Goal: Communication & Community: Share content

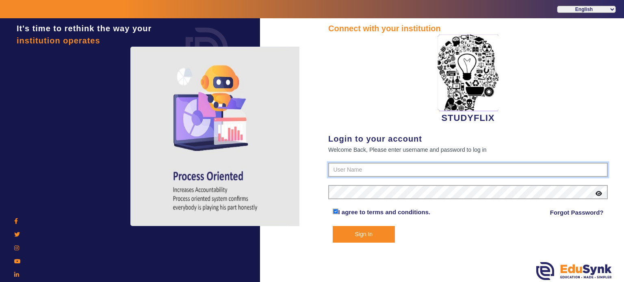
click at [339, 164] on input "text" at bounding box center [468, 170] width 280 height 15
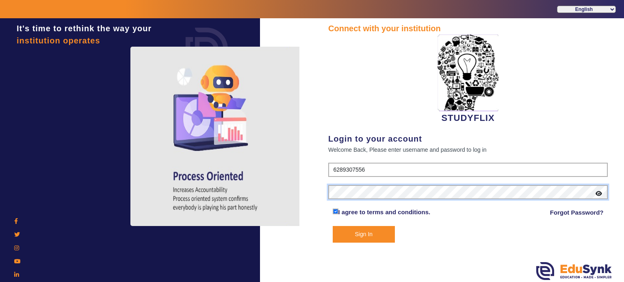
click at [333, 226] on button "Sign In" at bounding box center [364, 234] width 63 height 17
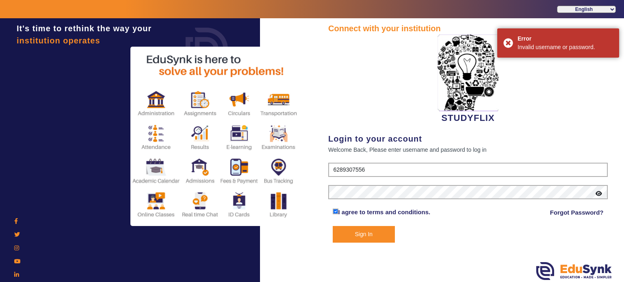
click at [597, 193] on icon at bounding box center [599, 194] width 7 height 6
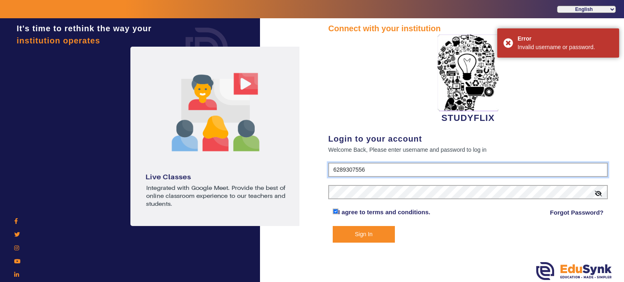
click at [354, 170] on input "6289307556" at bounding box center [468, 170] width 280 height 15
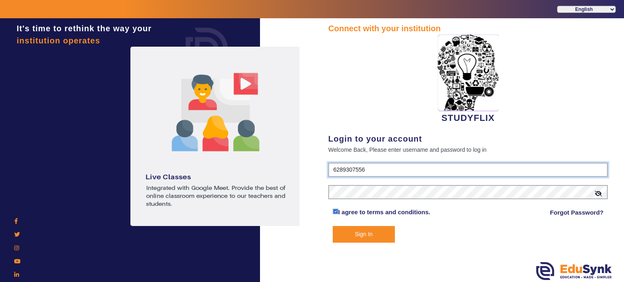
click at [354, 170] on input "6289307556" at bounding box center [468, 170] width 280 height 15
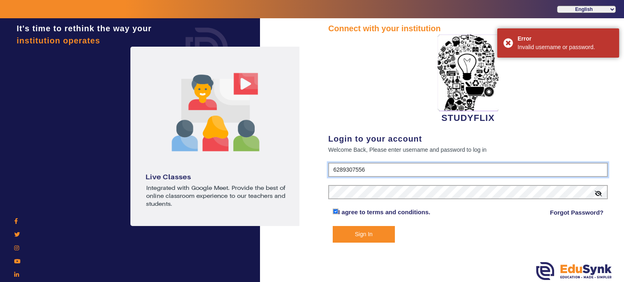
click at [354, 170] on input "6289307556" at bounding box center [468, 170] width 280 height 15
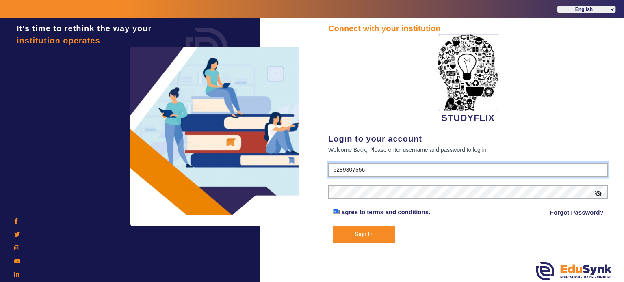
click at [354, 170] on input "6289307556" at bounding box center [468, 170] width 280 height 15
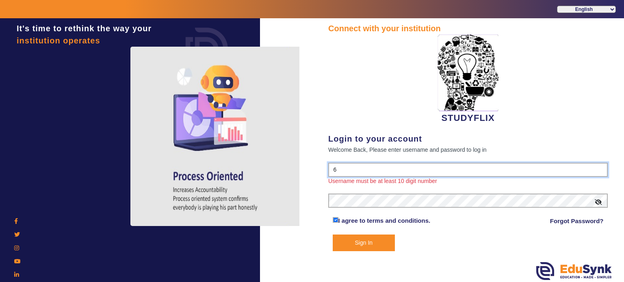
type input "6354922771"
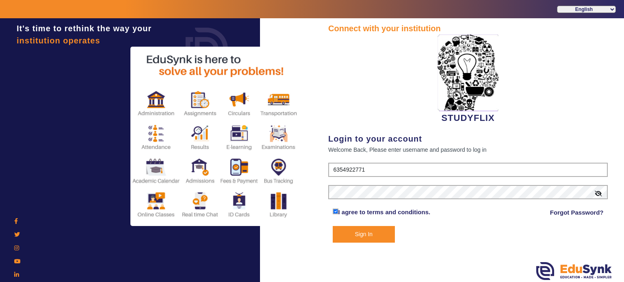
click at [360, 231] on button "Sign In" at bounding box center [364, 234] width 63 height 17
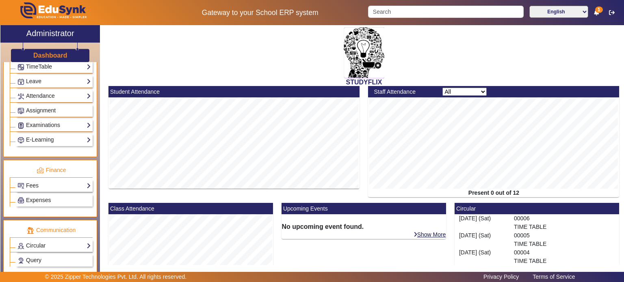
scroll to position [367, 0]
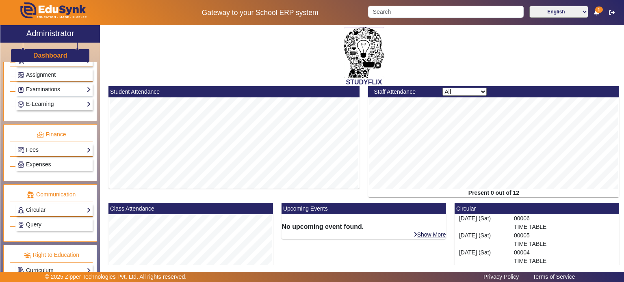
click at [62, 206] on link "Circular" at bounding box center [54, 210] width 74 height 9
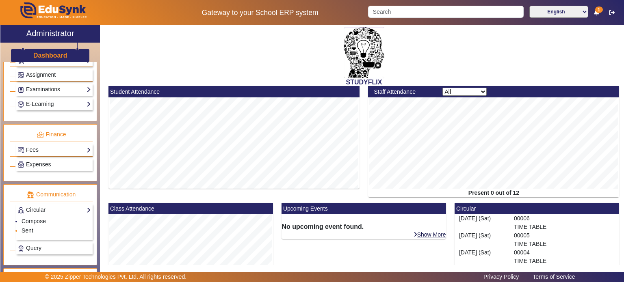
click at [29, 228] on link "Sent" at bounding box center [28, 231] width 12 height 7
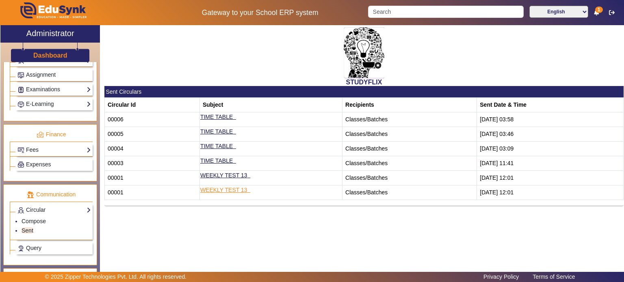
click at [219, 193] on td "WEEKLY TEST 13" at bounding box center [271, 193] width 143 height 15
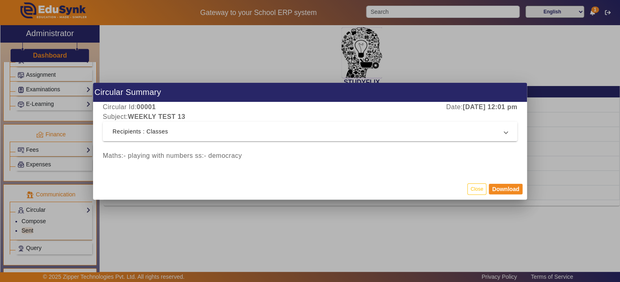
click at [187, 138] on mat-expansion-panel-header "Recipients : Classes" at bounding box center [310, 132] width 415 height 20
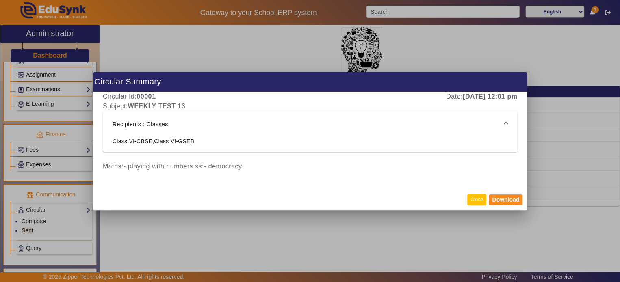
click at [476, 200] on button "Close" at bounding box center [476, 199] width 19 height 11
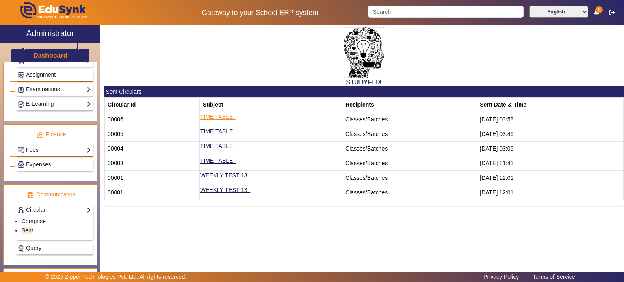
click at [220, 117] on link "TIME TABLE" at bounding box center [216, 117] width 33 height 7
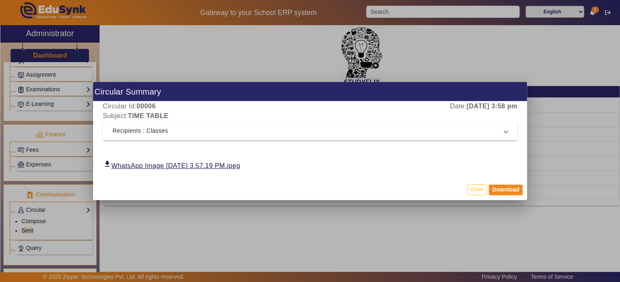
click at [224, 133] on mat-panel-title "Recipients : Classes" at bounding box center [305, 131] width 385 height 10
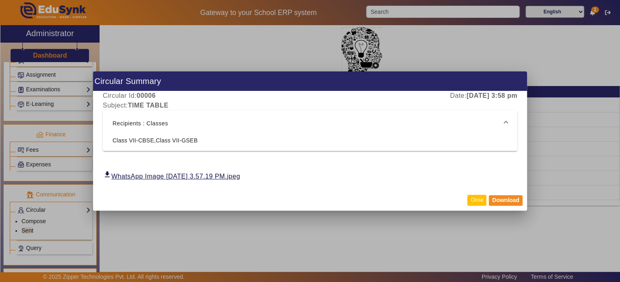
click at [473, 200] on button "Close" at bounding box center [476, 200] width 19 height 11
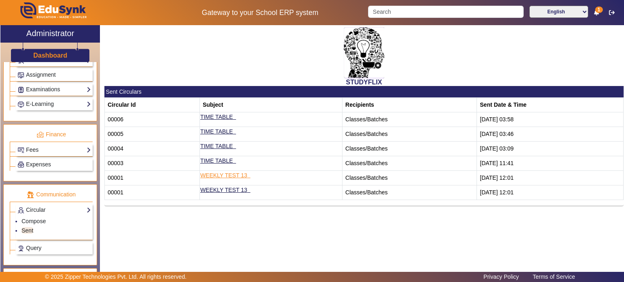
click at [230, 175] on link "WEEKLY TEST 13" at bounding box center [223, 175] width 47 height 7
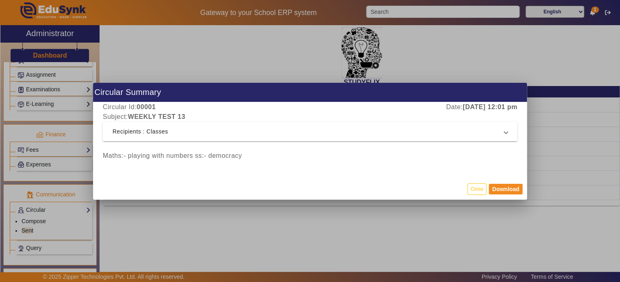
click at [233, 132] on mat-panel-title "Recipients : Classes" at bounding box center [305, 132] width 385 height 10
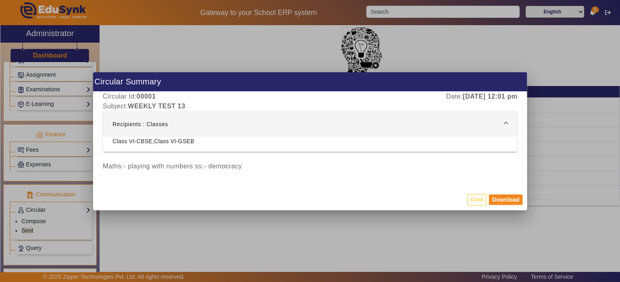
click at [233, 142] on div "Class VI-CBSE,Class VI-GSEB" at bounding box center [310, 141] width 395 height 8
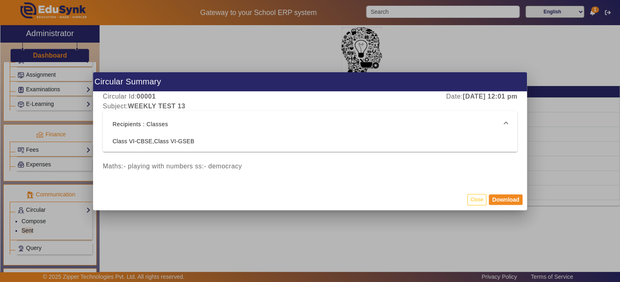
click at [217, 139] on div "Class VI-CBSE,Class VI-GSEB" at bounding box center [310, 141] width 395 height 8
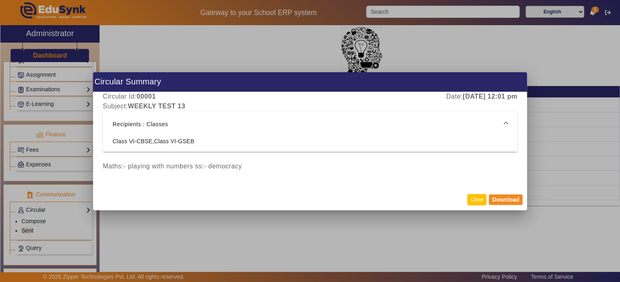
click at [470, 201] on button "Close" at bounding box center [476, 199] width 19 height 11
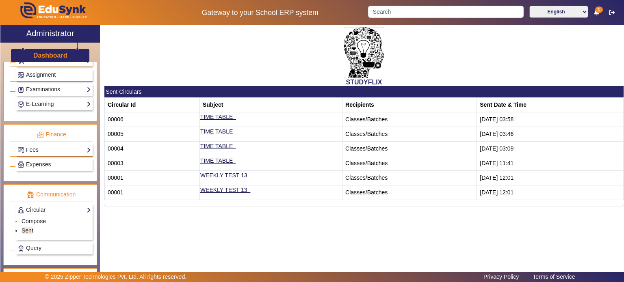
click at [41, 218] on link "Compose" at bounding box center [34, 221] width 24 height 7
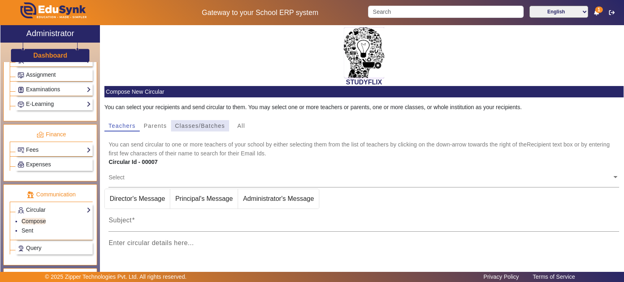
click at [197, 126] on span "Classes/Batches" at bounding box center [200, 126] width 50 height 6
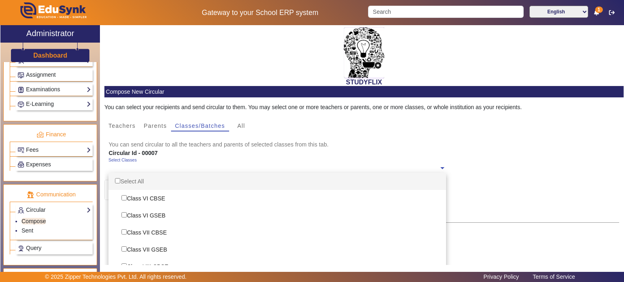
click at [187, 167] on input "text" at bounding box center [274, 169] width 330 height 8
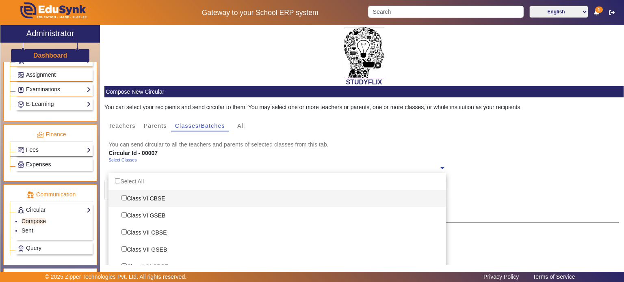
click at [158, 195] on div "Class VI CBSE" at bounding box center [278, 198] width 338 height 17
checkbox input "true"
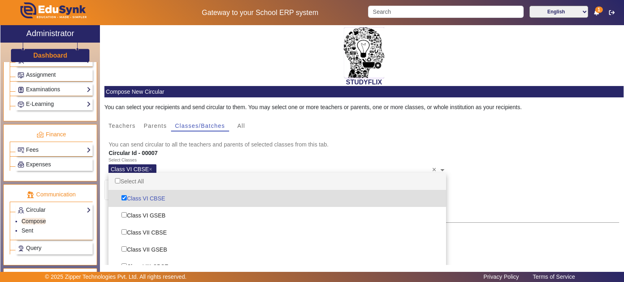
click at [208, 153] on div "Circular Id - 00007" at bounding box center [277, 153] width 346 height 9
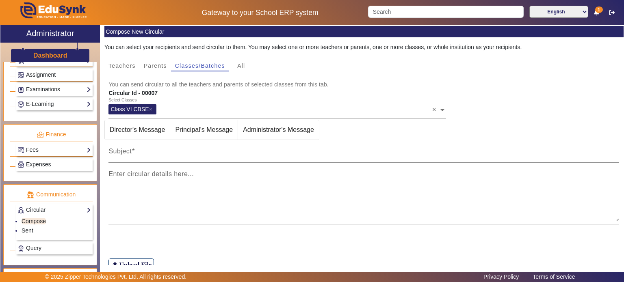
scroll to position [60, 0]
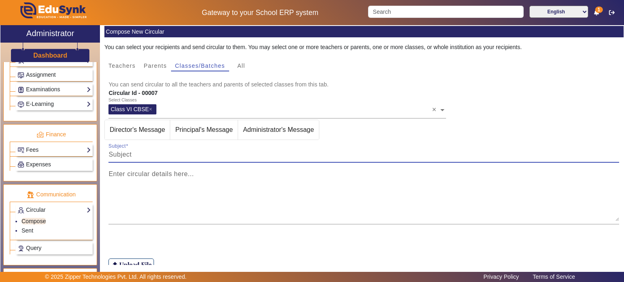
click at [208, 150] on input "Subject" at bounding box center [364, 155] width 511 height 10
